Goal: Task Accomplishment & Management: Use online tool/utility

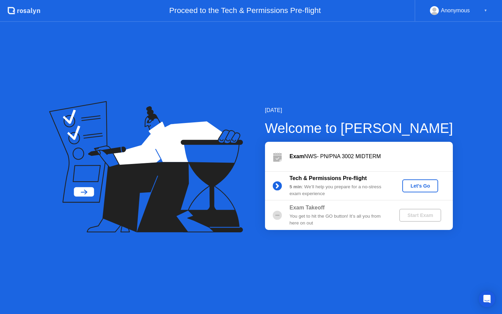
click at [425, 189] on div "Let's Go" at bounding box center [420, 185] width 30 height 5
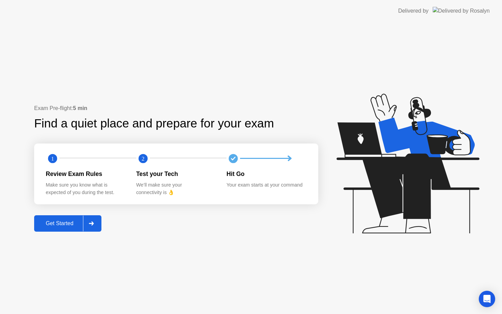
click at [46, 225] on div "Get Started" at bounding box center [59, 223] width 47 height 6
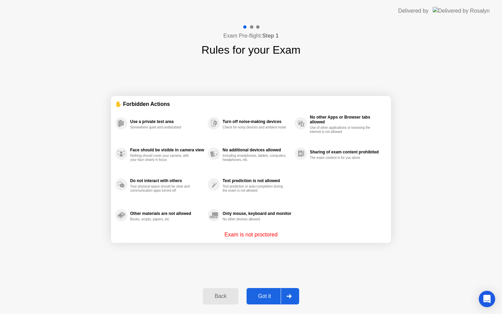
click at [265, 298] on div "Got it" at bounding box center [265, 296] width 32 height 6
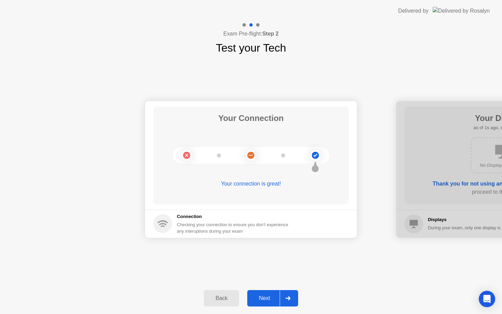
click at [290, 292] on div at bounding box center [288, 298] width 16 height 16
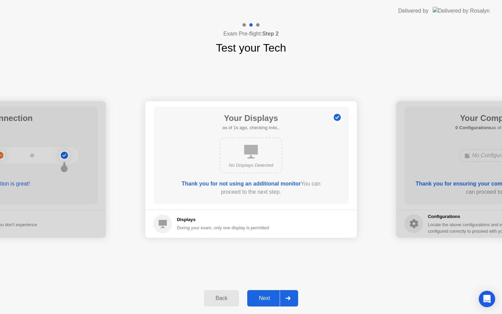
click at [290, 292] on div at bounding box center [288, 298] width 16 height 16
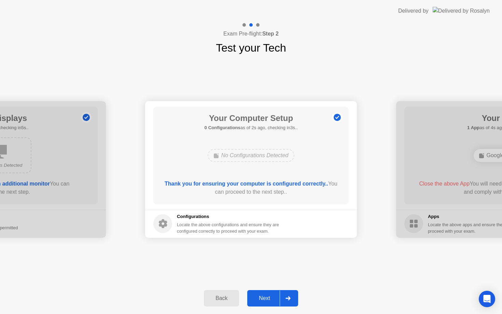
click at [234, 297] on div "Back" at bounding box center [221, 298] width 31 height 6
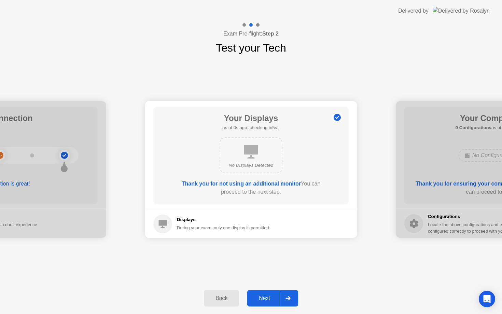
click at [287, 297] on icon at bounding box center [288, 298] width 5 height 4
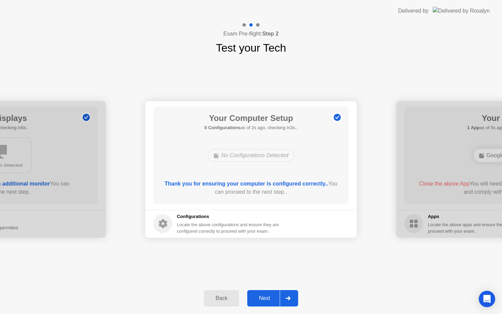
click at [287, 297] on icon at bounding box center [288, 298] width 5 height 4
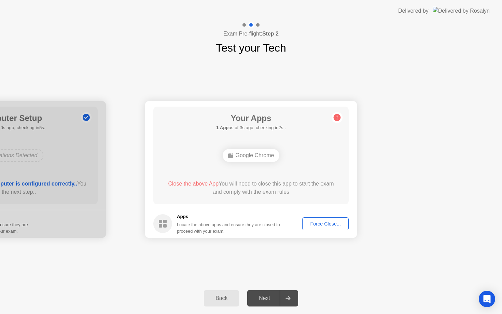
click at [328, 226] on div "Force Close..." at bounding box center [326, 223] width 42 height 5
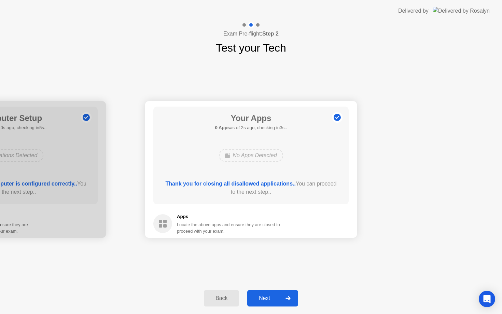
click at [291, 300] on div at bounding box center [288, 298] width 16 height 16
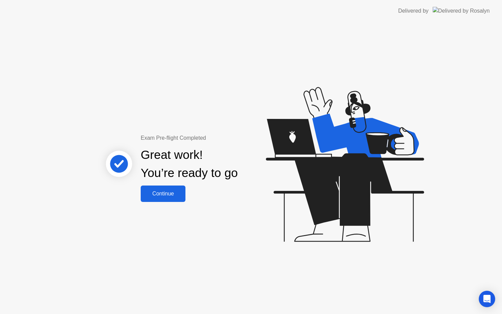
click at [155, 193] on div "Continue" at bounding box center [163, 194] width 41 height 6
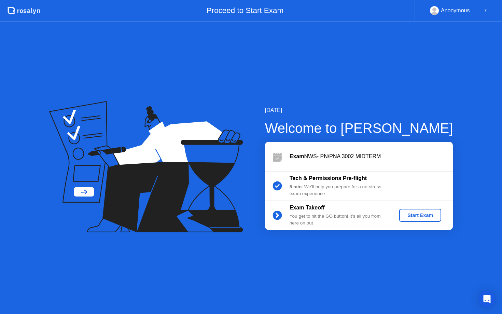
click at [420, 212] on div "Start Exam" at bounding box center [420, 214] width 37 height 5
